Goal: Task Accomplishment & Management: Complete application form

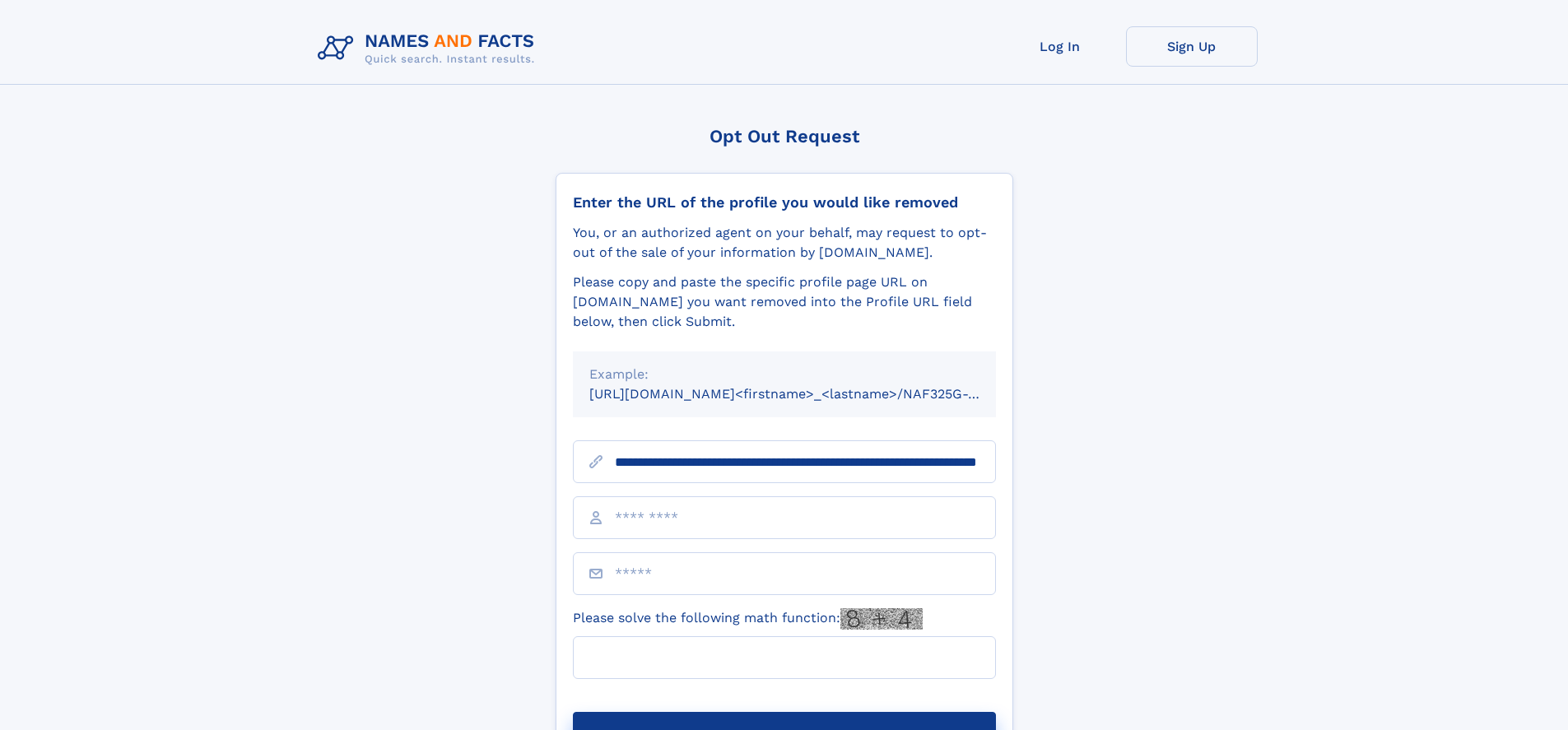
scroll to position [0, 171]
type input "**********"
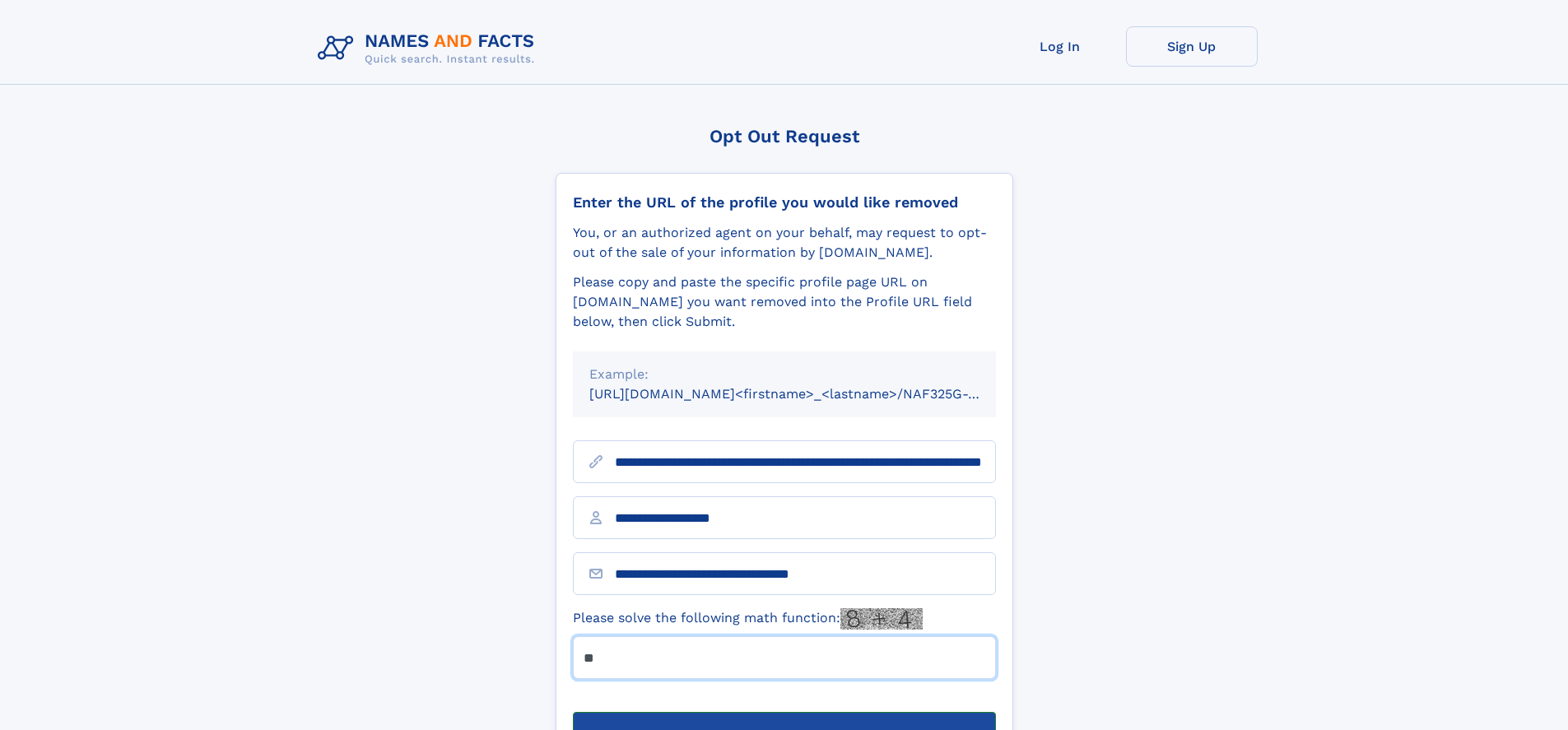
type input "**"
click at [784, 712] on button "Submit Opt Out Request" at bounding box center [784, 737] width 423 height 52
